Goal: Task Accomplishment & Management: Manage account settings

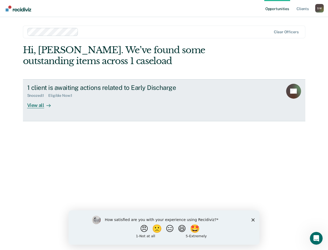
click at [31, 106] on div "View all" at bounding box center [42, 103] width 30 height 10
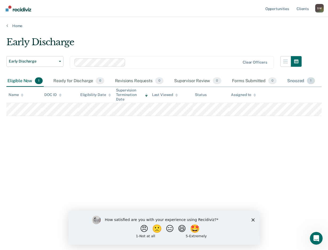
click at [311, 82] on span "1" at bounding box center [311, 81] width 8 height 7
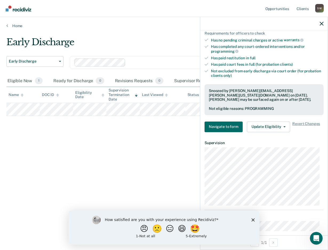
scroll to position [153, 0]
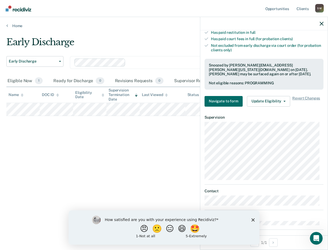
click at [253, 221] on icon "Close survey" at bounding box center [252, 220] width 3 height 3
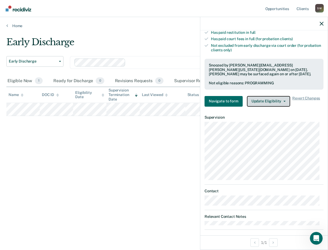
click at [283, 101] on icon "button" at bounding box center [284, 101] width 2 height 1
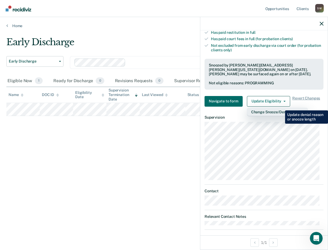
click at [281, 108] on button "Change Snooze/Denial Reason" at bounding box center [277, 112] width 61 height 9
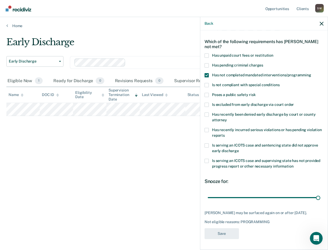
click at [207, 113] on span at bounding box center [206, 115] width 4 height 4
click at [227, 118] on input "Has recently been denied early discharge by court or county attorney" at bounding box center [227, 118] width 0 height 0
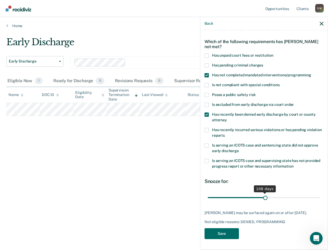
scroll to position [17, 0]
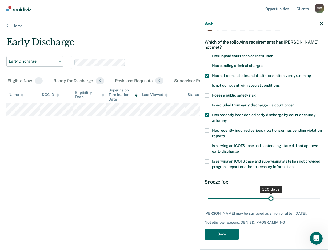
drag, startPoint x: 252, startPoint y: 193, endPoint x: 269, endPoint y: 196, distance: 16.5
type input "120"
click at [269, 196] on input "range" at bounding box center [264, 198] width 112 height 9
click at [225, 232] on button "Save" at bounding box center [221, 234] width 34 height 11
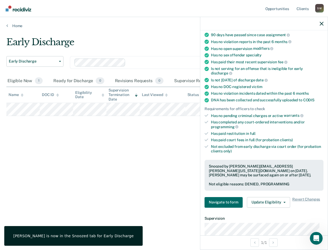
scroll to position [158, 0]
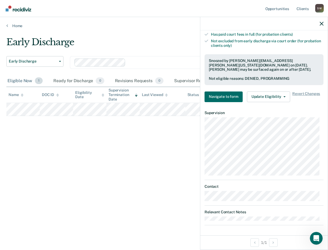
click at [13, 80] on div "Eligible Now 1" at bounding box center [24, 81] width 37 height 12
click at [321, 24] on icon "button" at bounding box center [322, 24] width 4 height 4
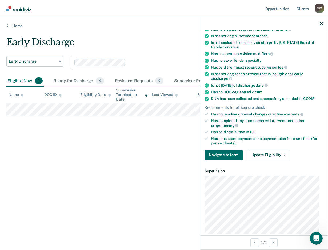
scroll to position [80, 0]
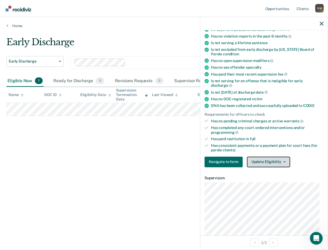
click at [267, 161] on button "Update Eligibility" at bounding box center [268, 162] width 43 height 11
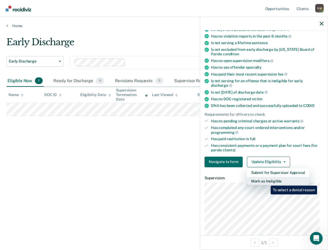
click at [266, 182] on button "Mark as Ineligible" at bounding box center [278, 181] width 62 height 9
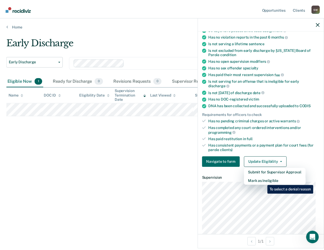
scroll to position [21, 0]
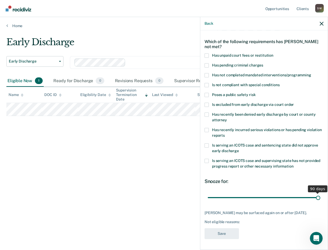
drag, startPoint x: 244, startPoint y: 193, endPoint x: 315, endPoint y: 196, distance: 71.2
type input "90"
click at [315, 196] on input "range" at bounding box center [264, 197] width 112 height 9
click at [207, 128] on span at bounding box center [206, 130] width 4 height 4
click at [225, 134] on input "Has recently incurred serious violations or has pending violation reports" at bounding box center [225, 134] width 0 height 0
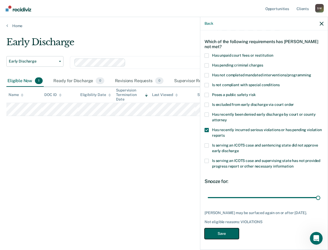
click at [223, 236] on button "Save" at bounding box center [221, 234] width 34 height 11
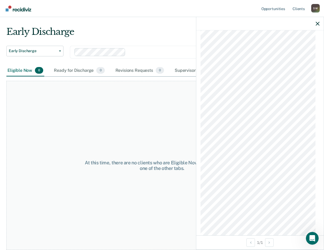
scroll to position [808, 0]
click at [317, 25] on icon "button" at bounding box center [318, 24] width 4 height 4
